Goal: Find specific fact: Find specific fact

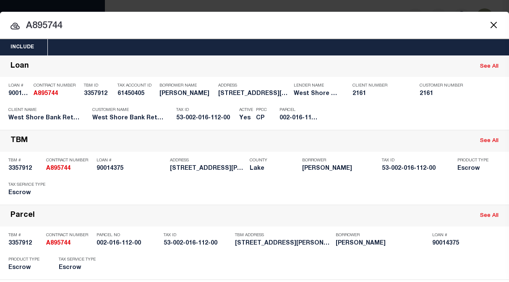
drag, startPoint x: 32, startPoint y: 25, endPoint x: 86, endPoint y: 28, distance: 53.8
click at [86, 28] on input "A895744" at bounding box center [254, 26] width 509 height 15
drag, startPoint x: 36, startPoint y: 26, endPoint x: 79, endPoint y: 25, distance: 42.8
click at [79, 25] on input "A0758656" at bounding box center [254, 26] width 509 height 15
drag, startPoint x: 37, startPoint y: 26, endPoint x: 100, endPoint y: 25, distance: 62.6
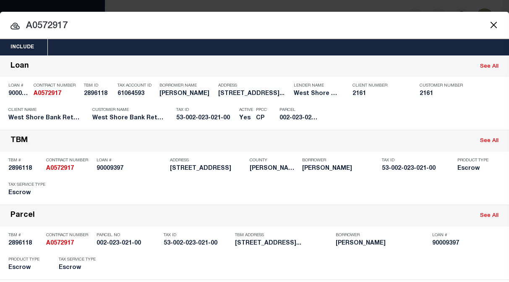
click at [100, 25] on input "A0572917" at bounding box center [254, 26] width 509 height 15
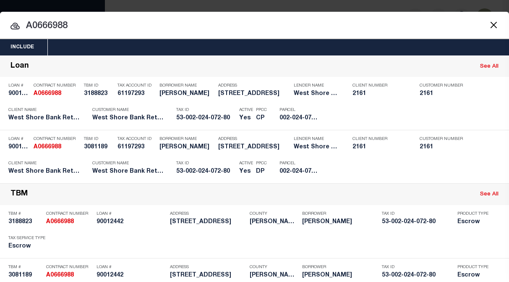
drag, startPoint x: 37, startPoint y: 24, endPoint x: 84, endPoint y: 24, distance: 47.0
click at [84, 24] on input "A0666988" at bounding box center [254, 26] width 509 height 15
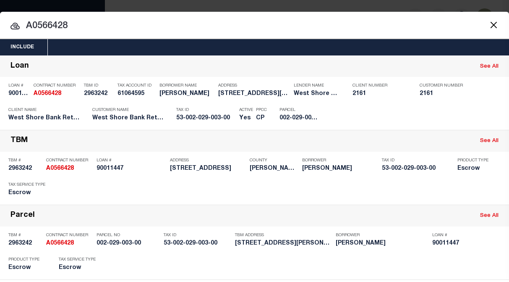
drag, startPoint x: 38, startPoint y: 25, endPoint x: 79, endPoint y: 26, distance: 40.7
click at [79, 26] on input "A0566428" at bounding box center [254, 26] width 509 height 15
click at [49, 27] on input "A0318629" at bounding box center [254, 26] width 509 height 15
drag, startPoint x: 37, startPoint y: 26, endPoint x: 88, endPoint y: 25, distance: 50.4
click at [88, 25] on input "A0318629" at bounding box center [254, 26] width 509 height 15
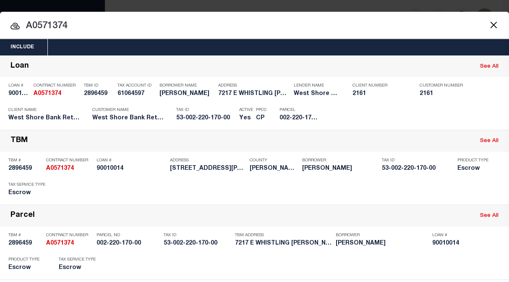
drag, startPoint x: 41, startPoint y: 24, endPoint x: 97, endPoint y: 32, distance: 56.4
click at [97, 32] on input "A0571374" at bounding box center [254, 26] width 509 height 15
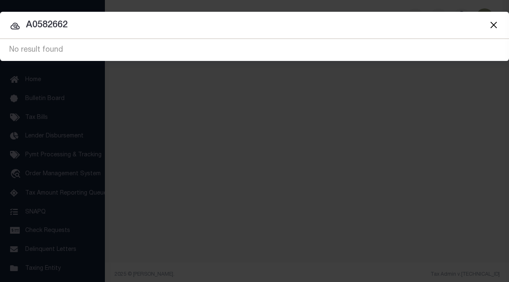
click at [283, 37] on div at bounding box center [254, 25] width 509 height 27
click at [323, 45] on div "No result found" at bounding box center [254, 49] width 509 height 21
click at [76, 26] on input "A0582662" at bounding box center [254, 25] width 509 height 15
drag, startPoint x: 74, startPoint y: 27, endPoint x: 10, endPoint y: 21, distance: 64.1
click at [10, 39] on div "A0582662 A0571374 No result found" at bounding box center [254, 50] width 509 height 22
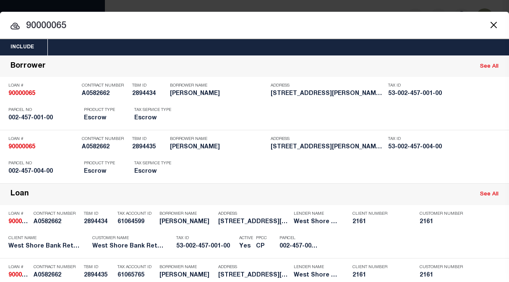
drag, startPoint x: 27, startPoint y: 25, endPoint x: 77, endPoint y: 24, distance: 50.4
click at [77, 24] on input "90000065" at bounding box center [254, 26] width 509 height 15
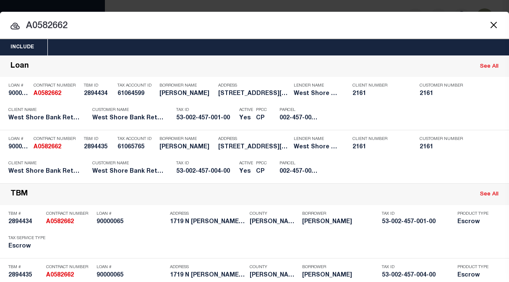
drag, startPoint x: 39, startPoint y: 25, endPoint x: 81, endPoint y: 25, distance: 42.8
click at [81, 25] on input "A0582662" at bounding box center [254, 26] width 509 height 15
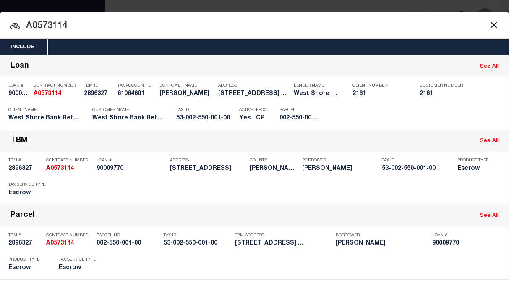
drag, startPoint x: 42, startPoint y: 26, endPoint x: 83, endPoint y: 27, distance: 40.3
click at [83, 27] on input "A0573114" at bounding box center [254, 26] width 509 height 15
click at [44, 26] on input "A0581123" at bounding box center [254, 26] width 509 height 15
drag, startPoint x: 42, startPoint y: 27, endPoint x: 93, endPoint y: 29, distance: 50.4
click at [93, 29] on input "A0581123" at bounding box center [254, 26] width 509 height 15
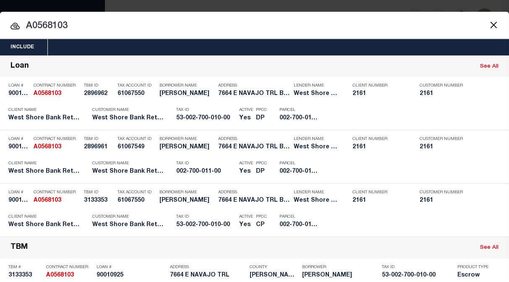
drag, startPoint x: 42, startPoint y: 25, endPoint x: 99, endPoint y: 25, distance: 57.5
click at [99, 25] on input "A0568103" at bounding box center [254, 26] width 509 height 15
click at [121, 23] on input "A0579541" at bounding box center [254, 26] width 509 height 15
drag, startPoint x: 34, startPoint y: 25, endPoint x: 81, endPoint y: 26, distance: 47.0
click at [81, 26] on input "A0579541" at bounding box center [254, 26] width 509 height 15
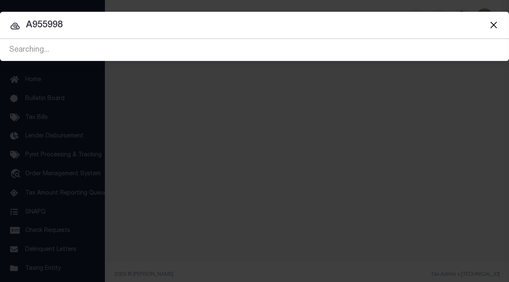
type input "A955998"
